Goal: Obtain resource: Download file/media

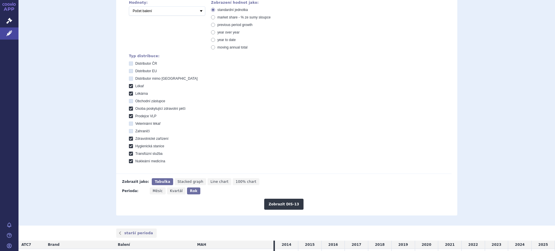
scroll to position [59, 0]
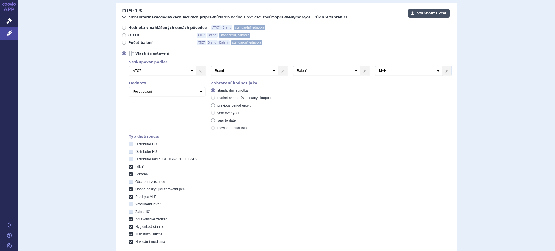
click at [436, 13] on button "Stáhnout Excel" at bounding box center [429, 13] width 42 height 9
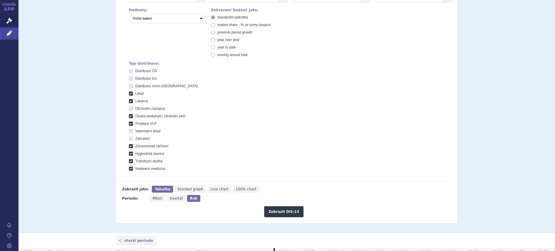
scroll to position [131, 0]
click at [156, 202] on span "Měsíc" at bounding box center [158, 199] width 10 height 4
click at [154, 200] on input "Měsíc" at bounding box center [152, 198] width 4 height 4
radio input "true"
click at [277, 214] on button "Zobrazit DIS-13" at bounding box center [283, 212] width 39 height 11
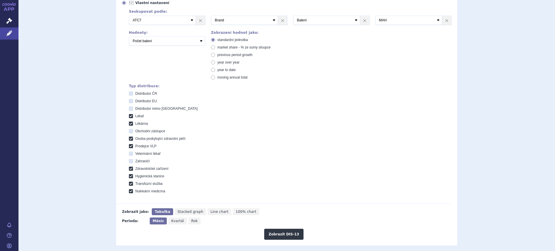
scroll to position [145, 0]
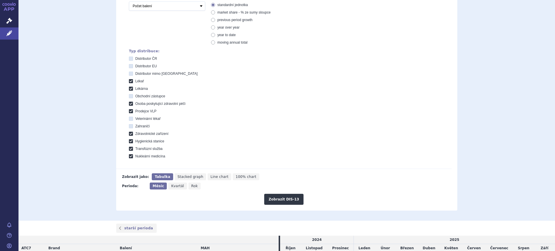
click at [191, 186] on span "Rok" at bounding box center [194, 186] width 7 height 4
click at [189, 186] on input "Rok" at bounding box center [191, 185] width 4 height 4
radio input "true"
click at [273, 201] on button "Zobrazit DIS-13" at bounding box center [283, 199] width 39 height 11
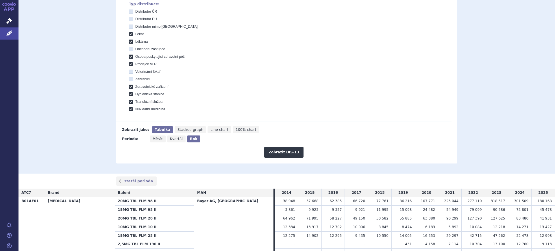
scroll to position [181, 0]
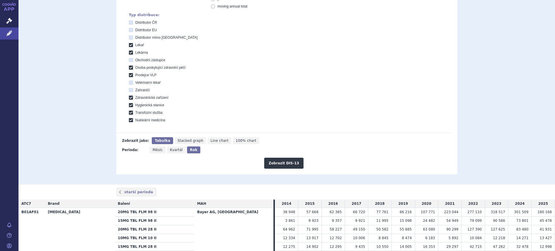
click at [156, 150] on span "Měsíc" at bounding box center [158, 150] width 10 height 4
click at [154, 150] on input "Měsíc" at bounding box center [152, 149] width 4 height 4
radio input "true"
click at [267, 162] on button "Zobrazit DIS-13" at bounding box center [283, 163] width 39 height 11
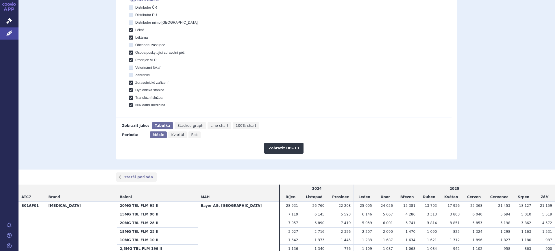
scroll to position [253, 0]
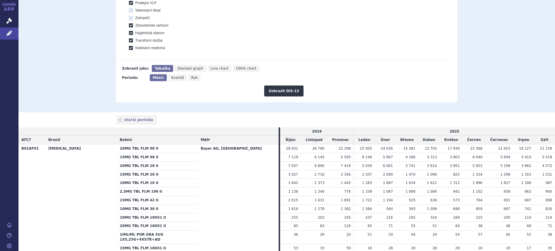
click at [191, 80] on span "Rok" at bounding box center [194, 78] width 7 height 4
click at [189, 78] on input "Rok" at bounding box center [191, 76] width 4 height 4
radio input "true"
click at [275, 89] on button "Zobrazit DIS-13" at bounding box center [283, 91] width 39 height 11
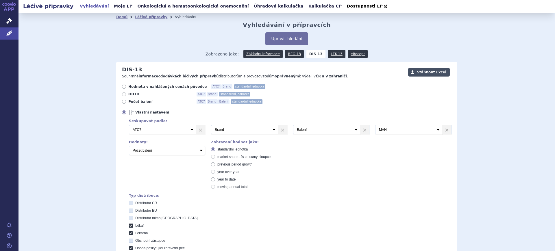
click at [429, 73] on button "Stáhnout Excel" at bounding box center [429, 72] width 42 height 9
